Goal: Information Seeking & Learning: Learn about a topic

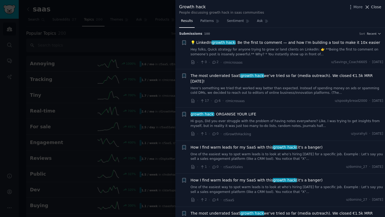
click at [217, 5] on span "Close" at bounding box center [376, 7] width 10 height 6
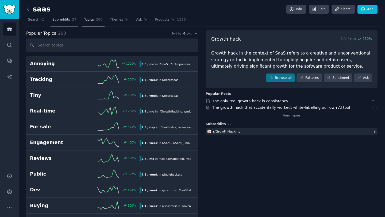
click at [66, 22] on span "Subreddits" at bounding box center [61, 19] width 18 height 5
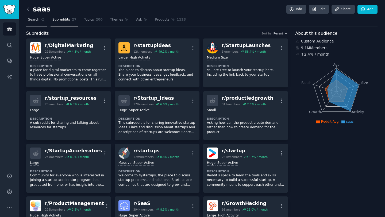
click at [30, 18] on span "Search" at bounding box center [33, 19] width 11 height 5
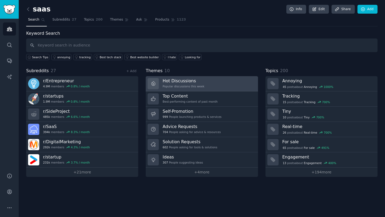
click at [178, 85] on div "Popular discussions this week" at bounding box center [183, 86] width 42 height 4
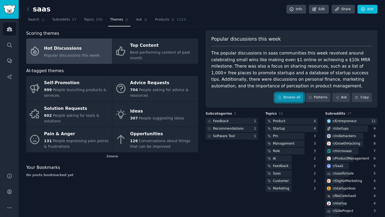
click at [217, 96] on link "Browse all" at bounding box center [289, 97] width 29 height 9
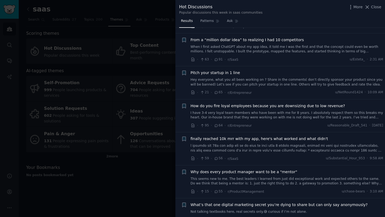
scroll to position [37, 0]
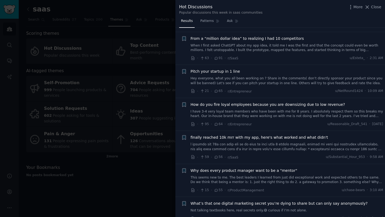
click at [217, 47] on link "When I first asked ChatGPT about my app idea, it told me I was the first and th…" at bounding box center [286, 47] width 193 height 9
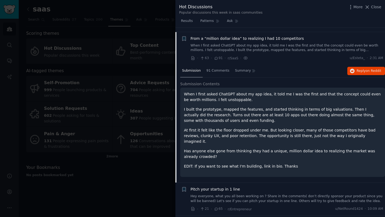
scroll to position [41, 0]
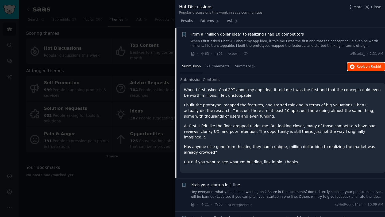
click at [217, 68] on span "Reply on Reddit" at bounding box center [368, 66] width 25 height 5
